Goal: Find contact information: Obtain details needed to contact an individual or organization

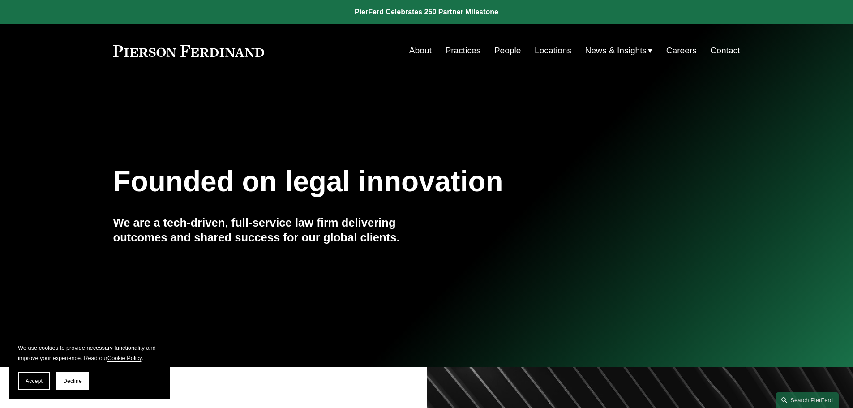
click at [553, 47] on link "Locations" at bounding box center [553, 50] width 37 height 17
click at [539, 47] on link "Locations" at bounding box center [553, 50] width 37 height 17
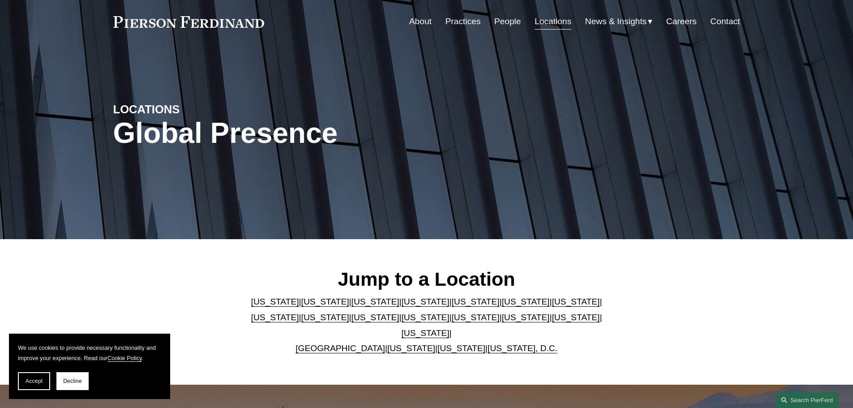
scroll to position [45, 0]
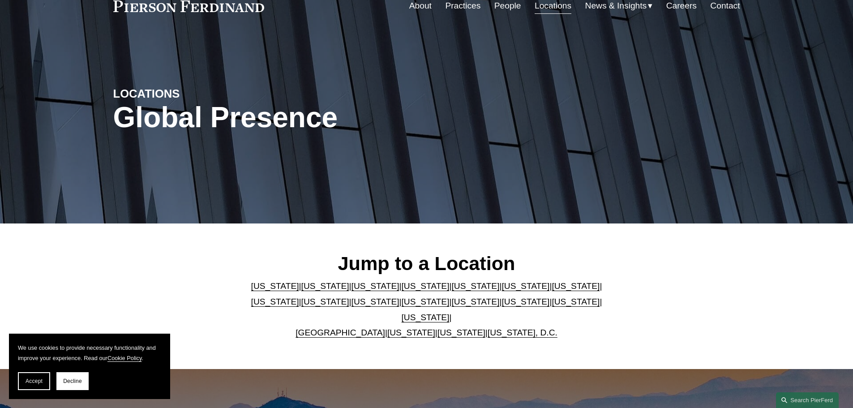
click at [340, 328] on link "United Kingdom" at bounding box center [341, 332] width 90 height 9
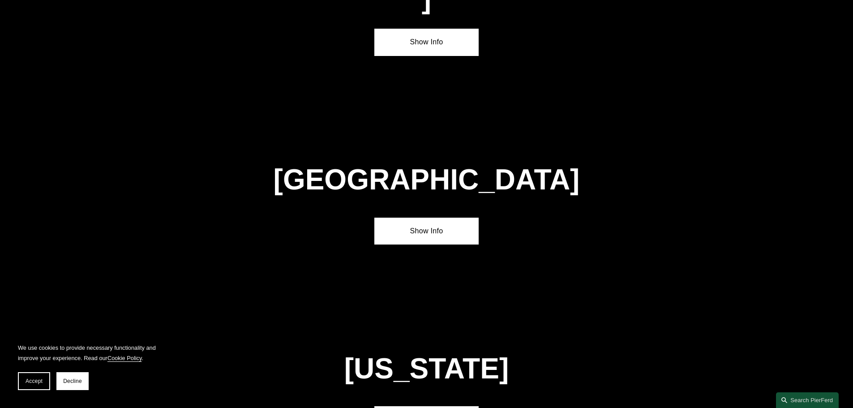
scroll to position [3237, 0]
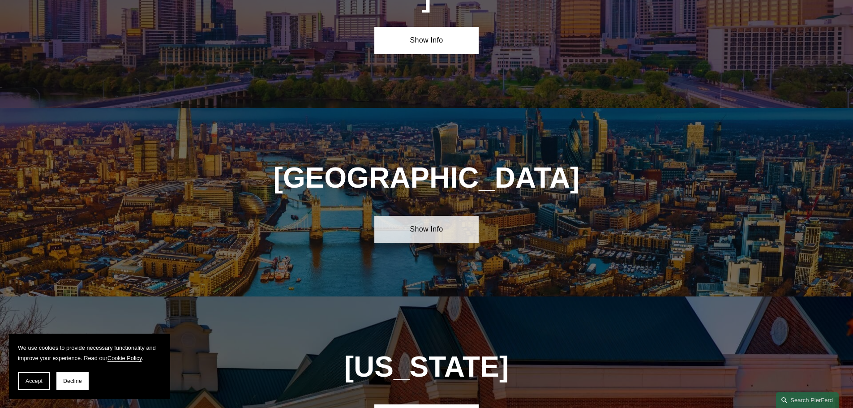
click at [440, 216] on link "Show Info" at bounding box center [426, 229] width 104 height 27
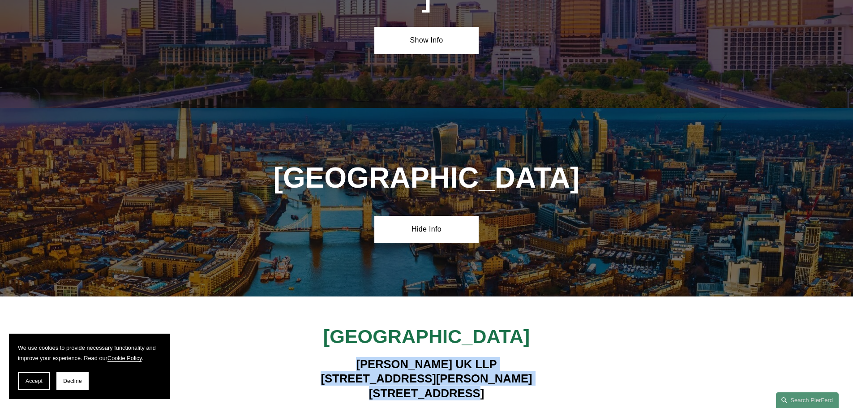
drag, startPoint x: 355, startPoint y: 257, endPoint x: 519, endPoint y: 293, distance: 168.0
click at [519, 352] on div "Pierson Ferdinand UK LLP 1 King William Street London EC4N 7BJ" at bounding box center [426, 379] width 261 height 54
drag, startPoint x: 505, startPoint y: 287, endPoint x: 502, endPoint y: 260, distance: 27.5
click at [505, 357] on h4 "Pierson Ferdinand UK LLP 1 King William Street London EC4N 7BJ" at bounding box center [426, 378] width 261 height 43
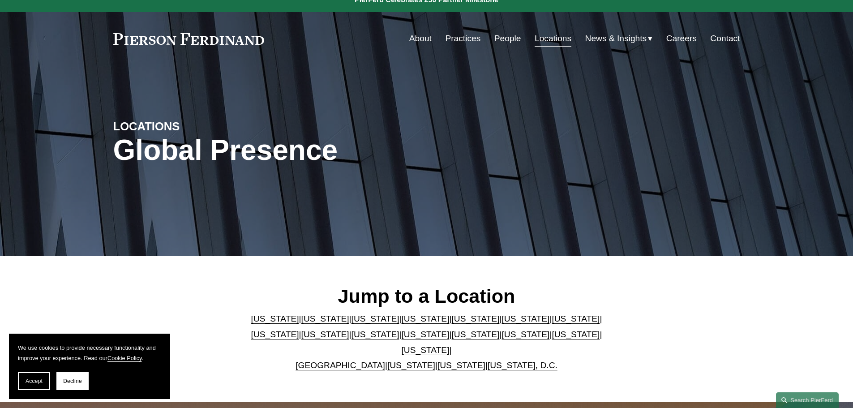
scroll to position [0, 0]
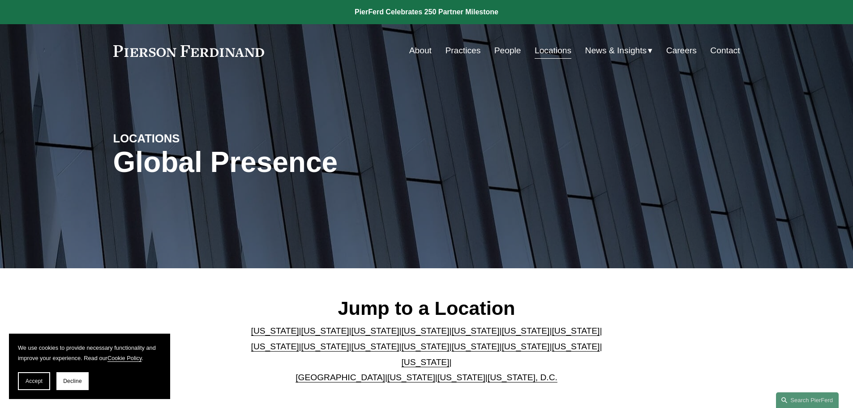
click at [413, 50] on link "About" at bounding box center [420, 50] width 22 height 17
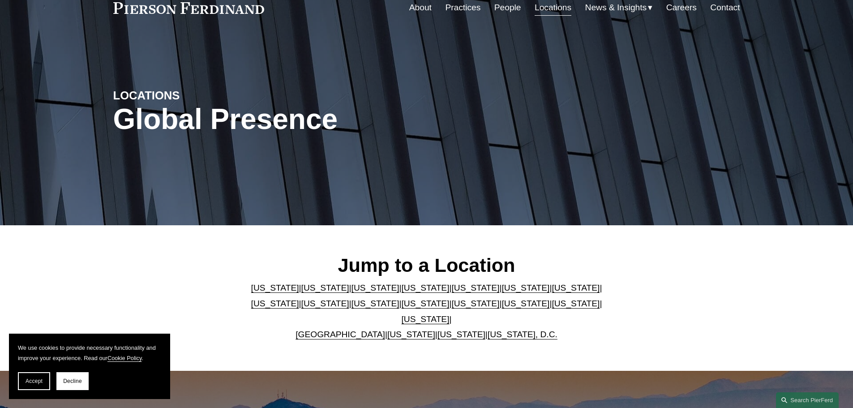
scroll to position [45, 0]
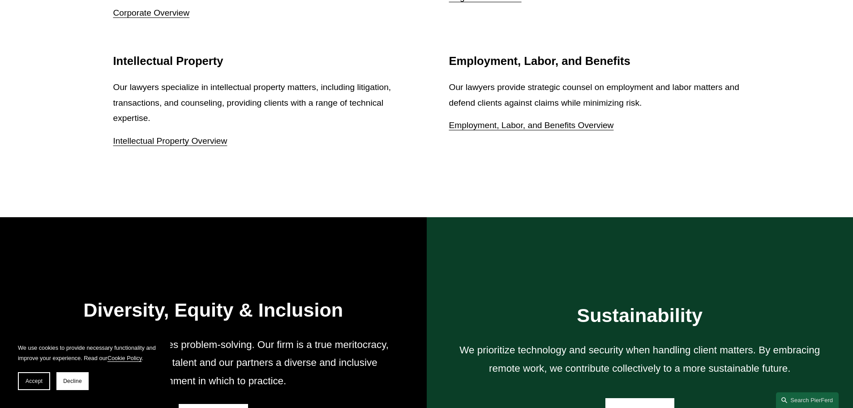
scroll to position [1344, 0]
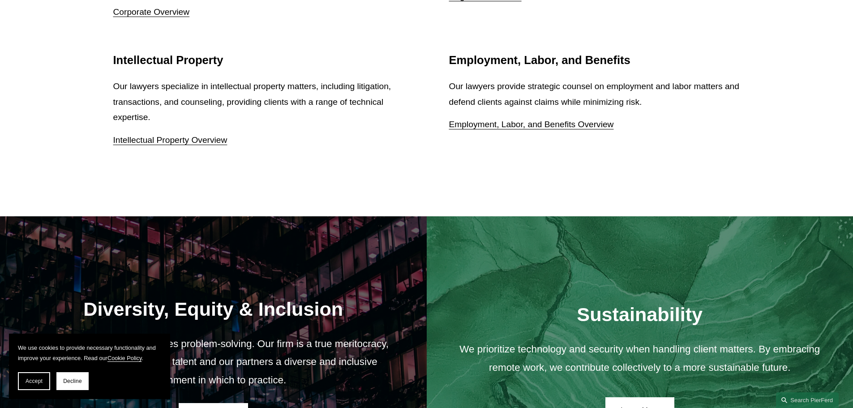
click at [84, 388] on button "Decline" at bounding box center [72, 381] width 32 height 18
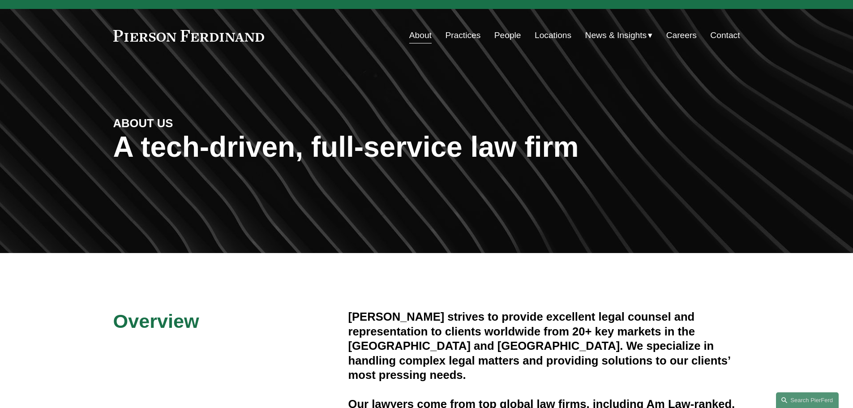
scroll to position [0, 0]
